Goal: Task Accomplishment & Management: Manage account settings

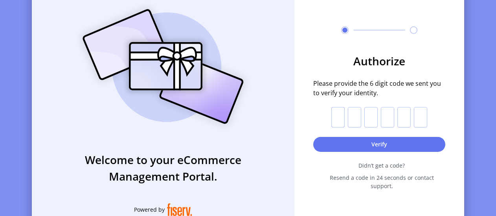
drag, startPoint x: 340, startPoint y: 125, endPoint x: 352, endPoint y: 126, distance: 11.9
click at [340, 125] on input "text" at bounding box center [338, 117] width 13 height 20
click at [340, 127] on input "text" at bounding box center [338, 117] width 13 height 20
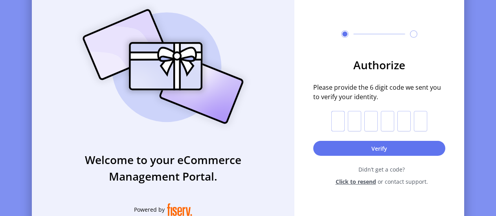
type input "*"
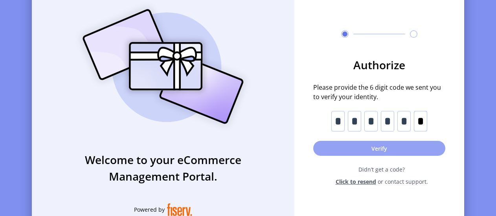
type input "*"
click at [380, 156] on button "Verify" at bounding box center [380, 148] width 132 height 15
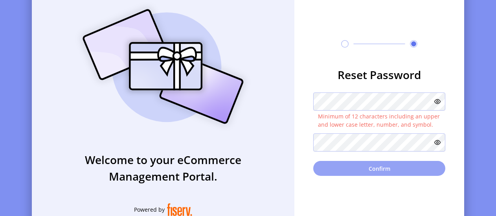
click at [380, 171] on button "Confirm" at bounding box center [380, 168] width 132 height 15
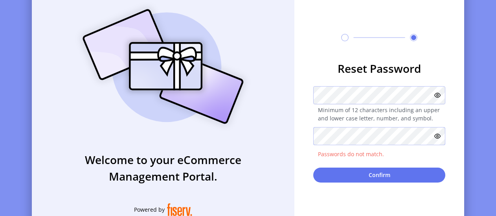
click at [305, 146] on form "Reset Password Minimum of 12 characters including an upper and lower case lette…" at bounding box center [380, 121] width 170 height 122
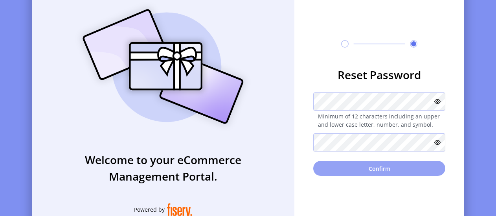
click at [391, 173] on button "Confirm" at bounding box center [380, 168] width 132 height 15
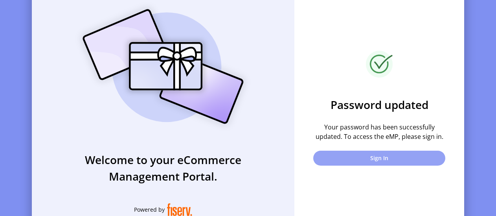
click at [376, 162] on button "Sign In" at bounding box center [380, 158] width 132 height 15
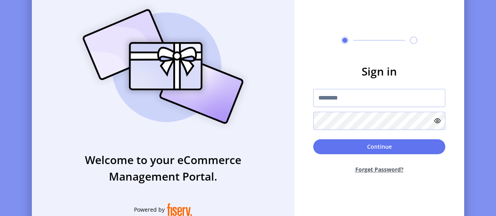
type input "*********"
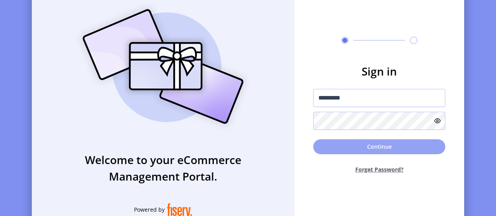
click at [378, 151] on button "Continue" at bounding box center [380, 146] width 132 height 15
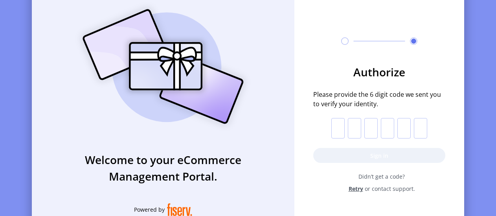
click at [339, 129] on input "text" at bounding box center [338, 128] width 13 height 20
type input "*"
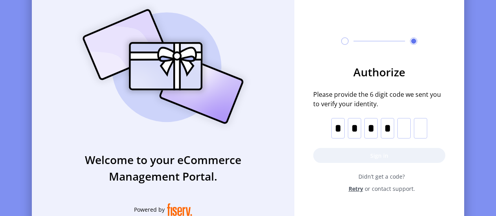
type input "*"
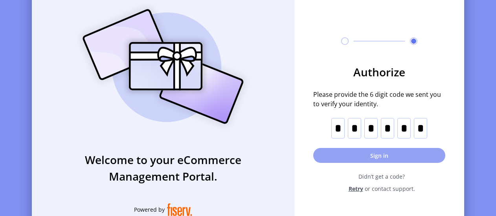
type input "*"
click at [384, 158] on button "Sign in" at bounding box center [380, 155] width 132 height 15
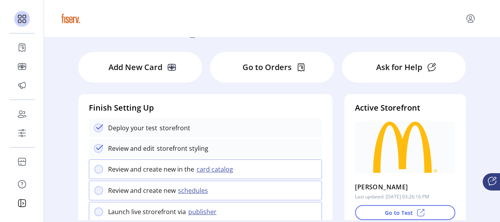
scroll to position [15, 0]
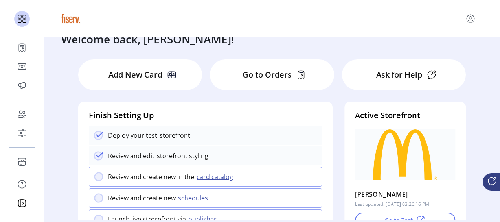
click at [442, 22] on div at bounding box center [272, 18] width 425 height 22
click at [269, 73] on p "Go to Orders" at bounding box center [267, 75] width 49 height 12
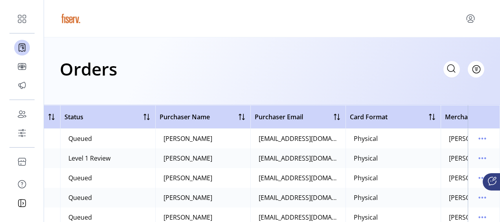
scroll to position [0, 180]
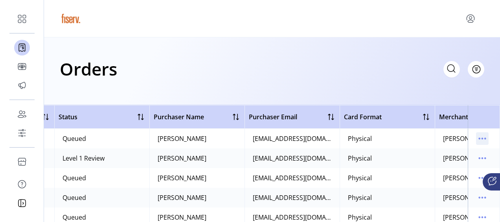
click at [479, 140] on icon "menu" at bounding box center [482, 138] width 13 height 13
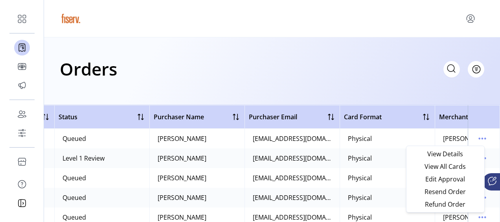
click at [295, 65] on div "Orders Filter Focused All Orders" at bounding box center [272, 69] width 425 height 28
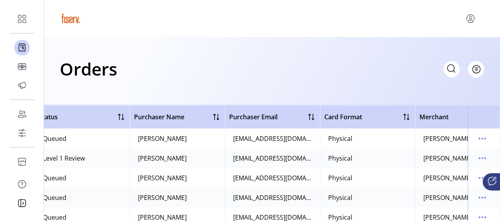
scroll to position [0, 246]
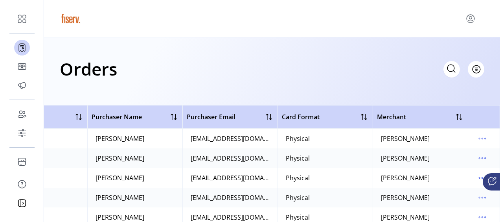
click at [499, 220] on div "Order Number Order Date Status Purchaser Name Purchaser Email Card Format Merch…" at bounding box center [272, 163] width 456 height 117
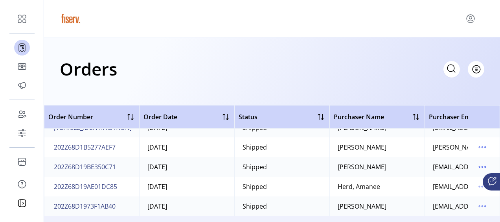
scroll to position [0, 0]
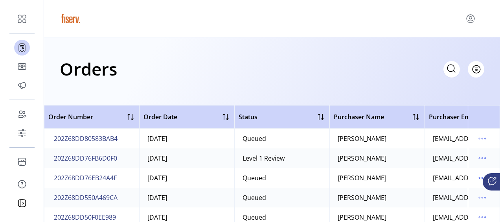
click at [252, 118] on span "Status" at bounding box center [248, 116] width 19 height 9
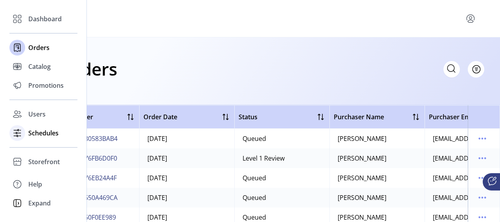
click at [47, 134] on span "Schedules" at bounding box center [43, 132] width 30 height 9
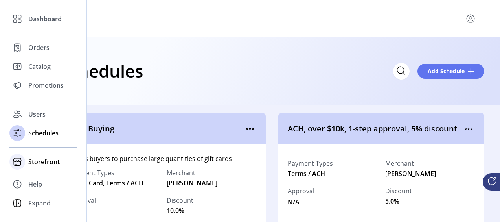
click at [45, 162] on span "Storefront" at bounding box center [43, 161] width 31 height 9
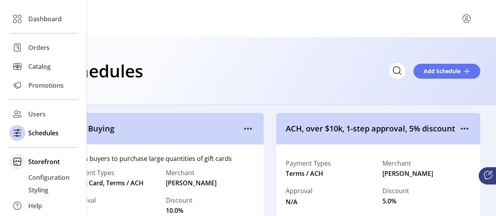
click at [46, 162] on span "Storefront" at bounding box center [43, 161] width 31 height 9
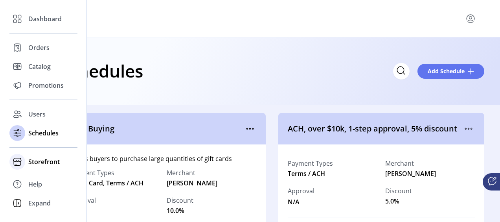
click at [46, 162] on span "Storefront" at bounding box center [43, 161] width 31 height 9
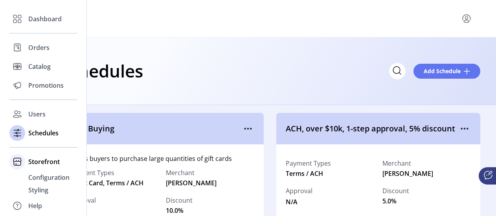
click at [47, 164] on span "Storefront" at bounding box center [43, 161] width 31 height 9
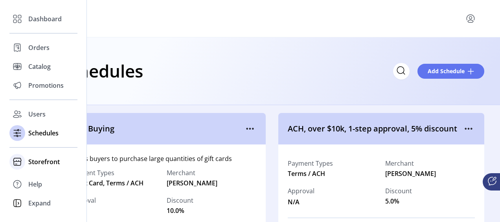
click at [50, 162] on span "Storefront" at bounding box center [43, 161] width 31 height 9
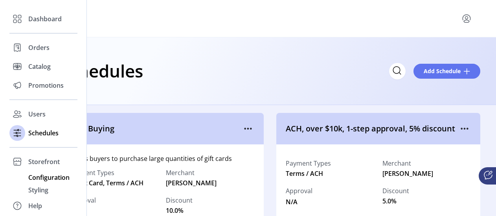
click at [48, 179] on span "Configuration" at bounding box center [48, 177] width 41 height 9
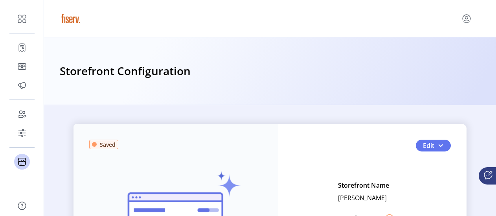
scroll to position [18, 0]
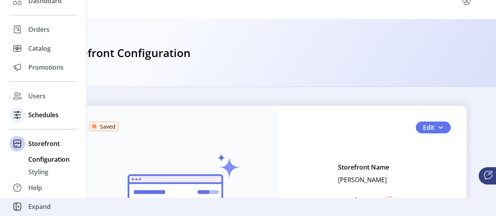
click at [46, 114] on span "Schedules" at bounding box center [43, 114] width 30 height 9
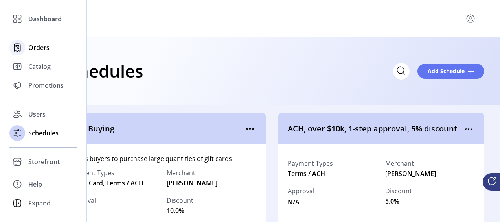
click at [44, 54] on div "Orders" at bounding box center [43, 47] width 68 height 19
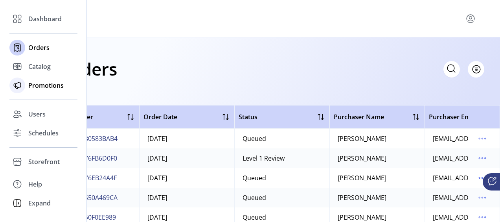
click at [44, 88] on span "Promotions" at bounding box center [45, 85] width 35 height 9
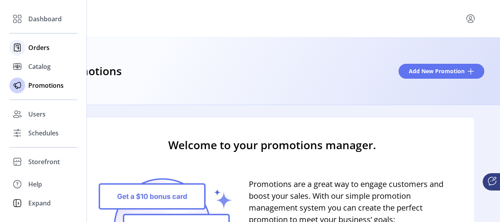
click at [46, 50] on span "Orders" at bounding box center [38, 47] width 21 height 9
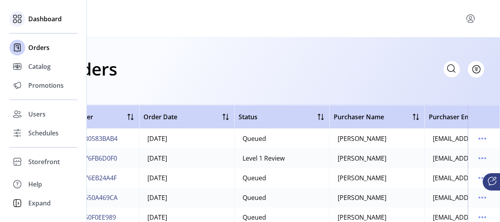
click at [50, 24] on div "Dashboard" at bounding box center [43, 18] width 68 height 19
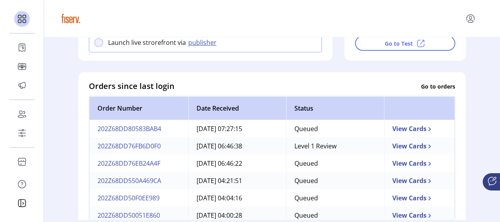
scroll to position [194, 0]
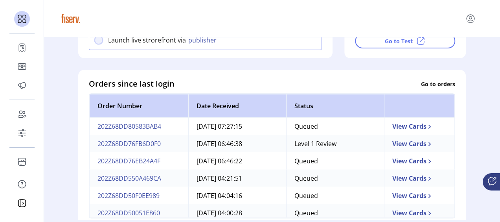
click at [214, 146] on td "[DATE] 06:46:38" at bounding box center [237, 143] width 98 height 17
click at [140, 148] on td "202Z68DD76FB6D0F0" at bounding box center [138, 143] width 99 height 17
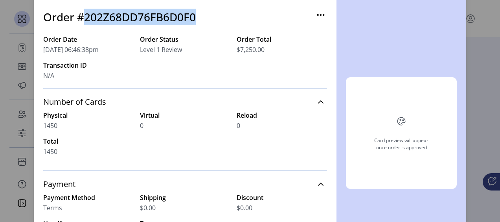
drag, startPoint x: 85, startPoint y: 15, endPoint x: 195, endPoint y: 16, distance: 109.8
click at [195, 16] on h3 "Order #202Z68DD76FB6D0F0" at bounding box center [119, 17] width 153 height 17
copy h3 "202Z68DD76FB6D0F0"
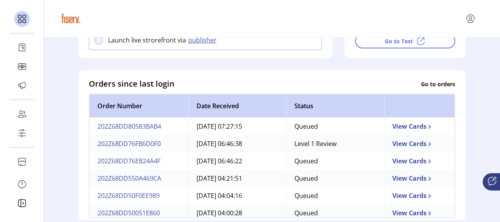
drag, startPoint x: 500, startPoint y: 143, endPoint x: 502, endPoint y: 44, distance: 99.1
click at [212, 133] on td "[DATE] 07:27:15" at bounding box center [237, 126] width 98 height 17
click at [236, 126] on td "[DATE] 07:27:15" at bounding box center [237, 126] width 98 height 17
click at [411, 133] on td "View Cards" at bounding box center [419, 126] width 71 height 17
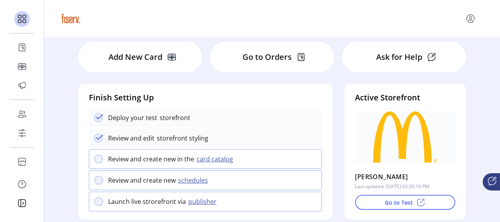
scroll to position [68, 0]
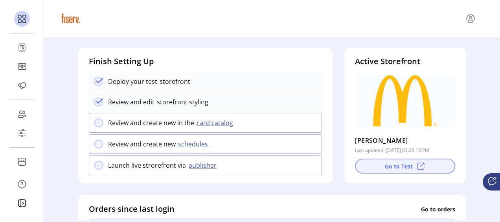
click at [396, 165] on button "Go to Test" at bounding box center [405, 166] width 100 height 15
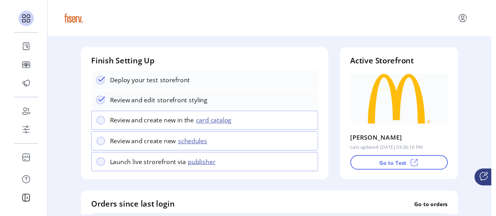
scroll to position [0, 0]
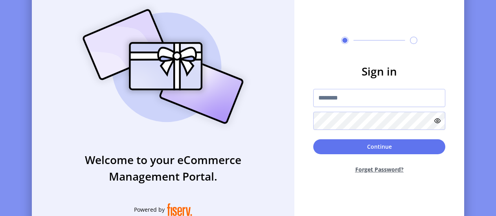
type input "*********"
